Goal: Obtain resource: Obtain resource

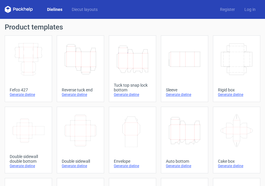
click at [127, 85] on div "Tuck top snap lock bottom" at bounding box center [132, 87] width 37 height 9
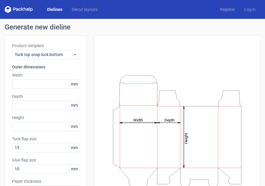
click at [77, 85] on span "mm" at bounding box center [74, 83] width 10 height 9
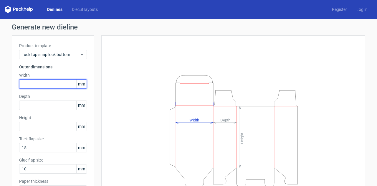
click at [44, 84] on input "text" at bounding box center [53, 83] width 68 height 9
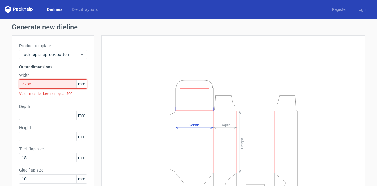
drag, startPoint x: 42, startPoint y: 82, endPoint x: -1, endPoint y: 82, distance: 43.3
click at [0, 82] on html "Dielines Diecut layouts Register Log in Generate new dieline Product template T…" at bounding box center [188, 93] width 377 height 186
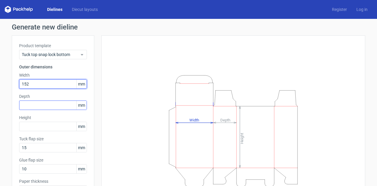
type input "152"
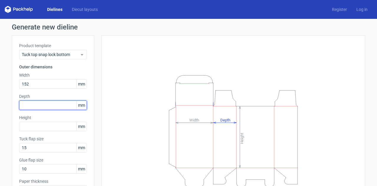
click at [48, 107] on input "text" at bounding box center [53, 104] width 68 height 9
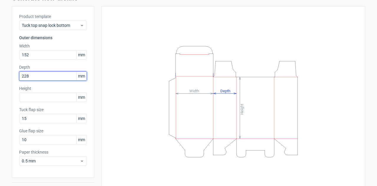
scroll to position [29, 0]
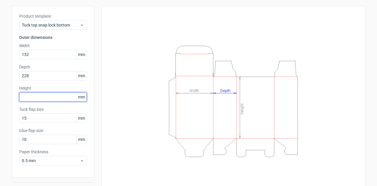
click at [56, 97] on input "text" at bounding box center [53, 96] width 68 height 9
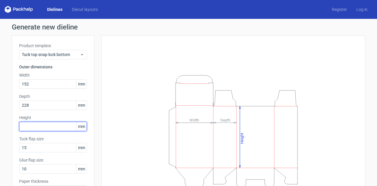
scroll to position [0, 0]
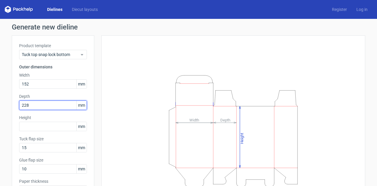
click at [56, 103] on input "228" at bounding box center [53, 104] width 68 height 9
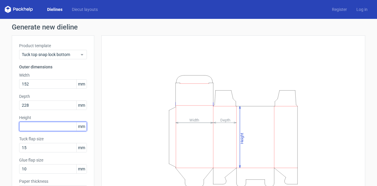
click at [48, 128] on input "text" at bounding box center [53, 126] width 68 height 9
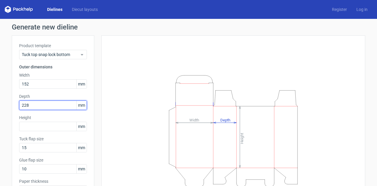
drag, startPoint x: 52, startPoint y: 105, endPoint x: -5, endPoint y: 107, distance: 56.8
click at [0, 107] on html "Dielines Diecut layouts Register Log in Generate new dieline Product template T…" at bounding box center [188, 93] width 377 height 186
type input "76"
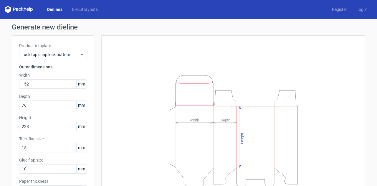
click at [101, 106] on div "Height Depth Width" at bounding box center [233, 130] width 264 height 190
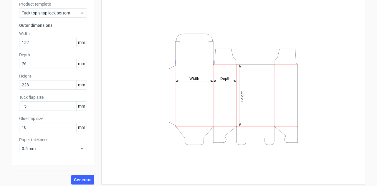
scroll to position [45, 0]
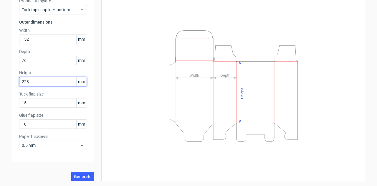
click at [35, 81] on input "228" at bounding box center [53, 81] width 68 height 9
type input "229"
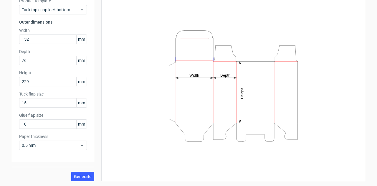
click at [95, 116] on div "Height Depth Width" at bounding box center [229, 86] width 271 height 190
click at [83, 176] on span "Generate" at bounding box center [83, 176] width 18 height 4
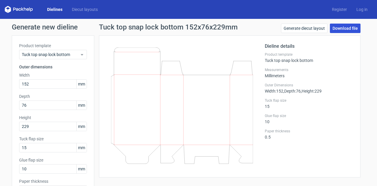
click at [265, 29] on link "Download file" at bounding box center [345, 28] width 31 height 9
